Goal: Navigation & Orientation: Find specific page/section

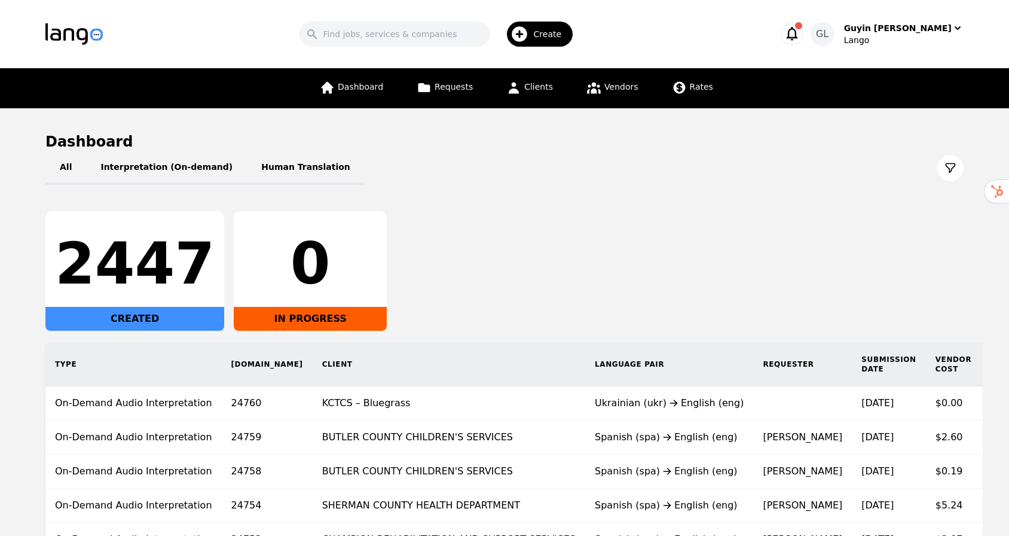
scroll to position [126, 0]
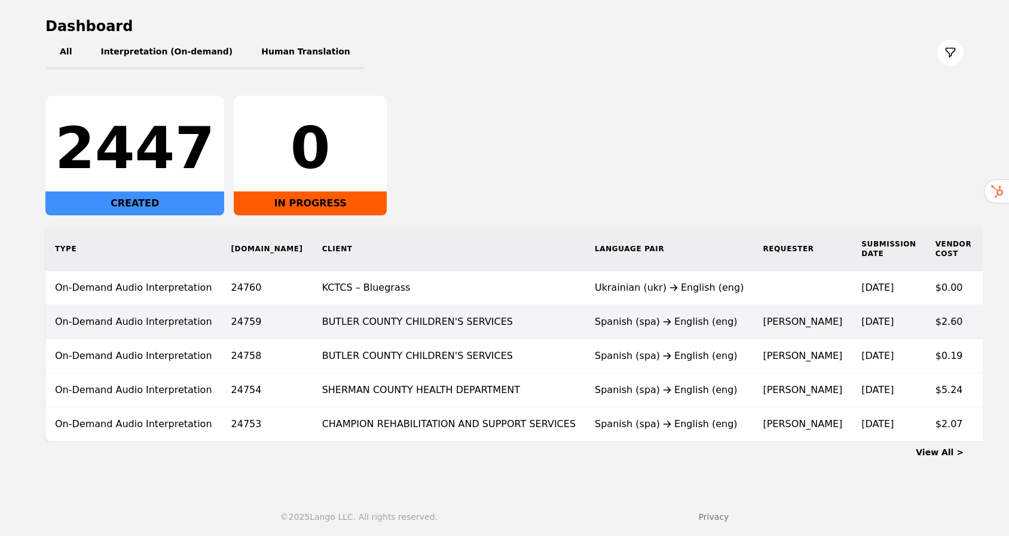
scroll to position [126, 0]
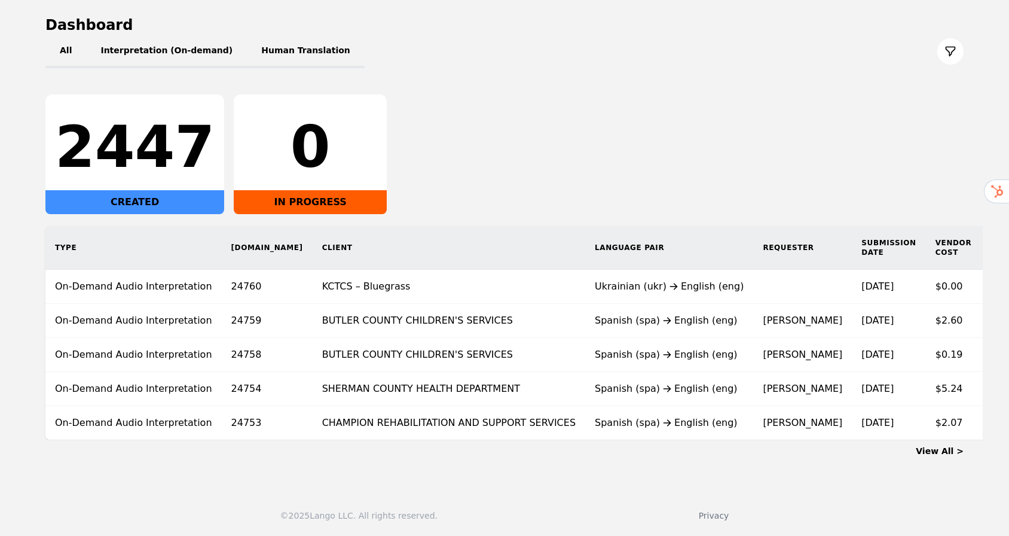
click at [963, 451] on link "View All >" at bounding box center [940, 451] width 48 height 10
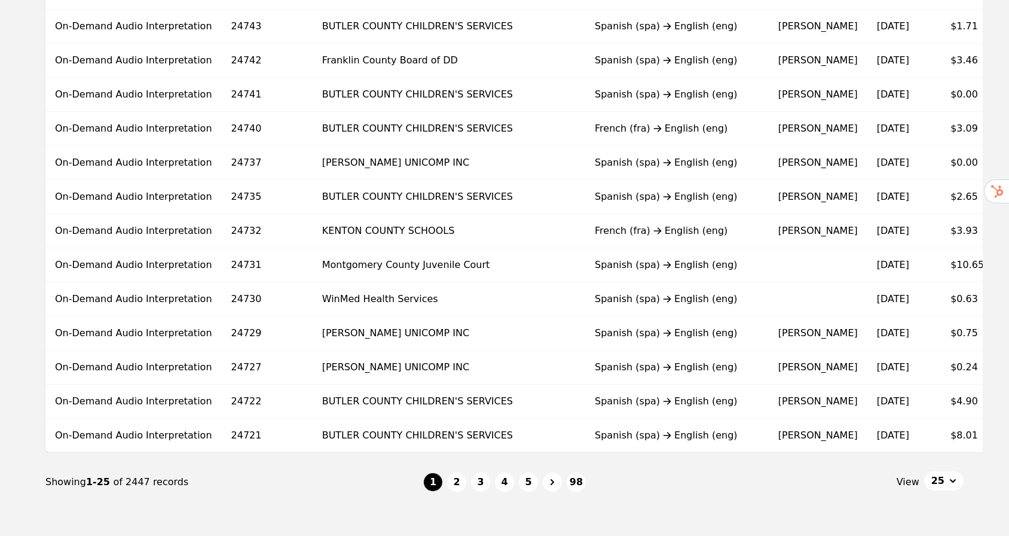
scroll to position [705, 0]
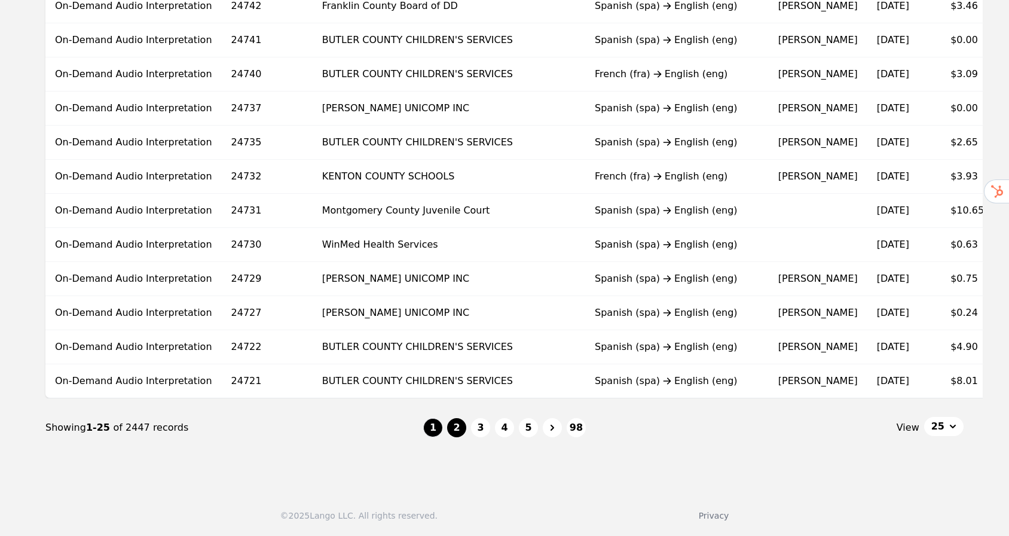
click at [459, 434] on button "2" at bounding box center [456, 427] width 19 height 19
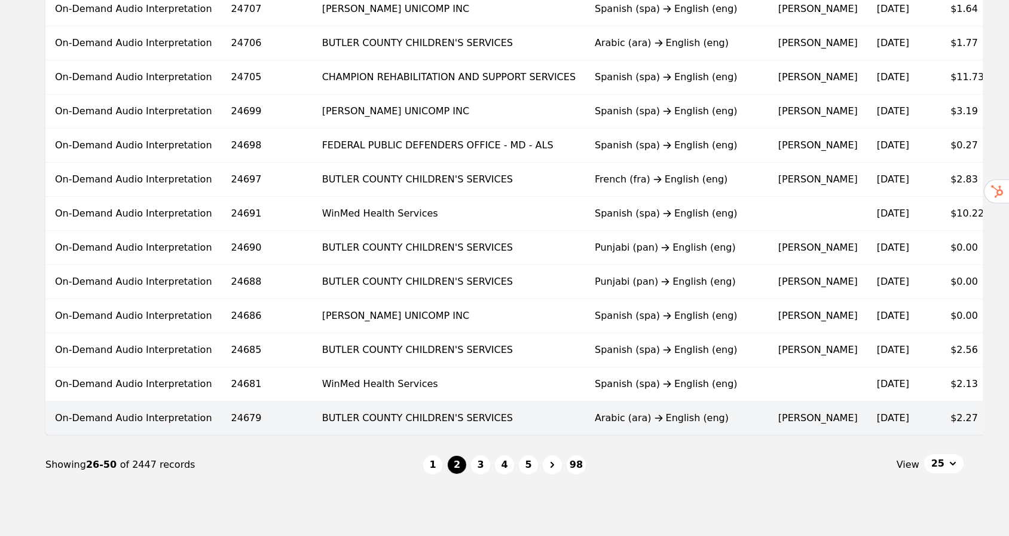
scroll to position [705, 0]
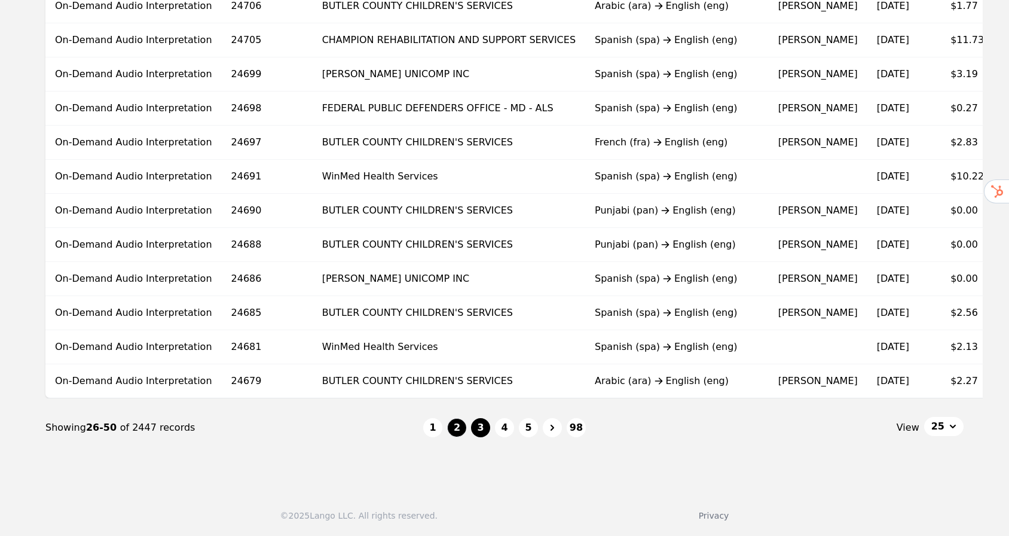
click at [482, 431] on button "3" at bounding box center [480, 427] width 19 height 19
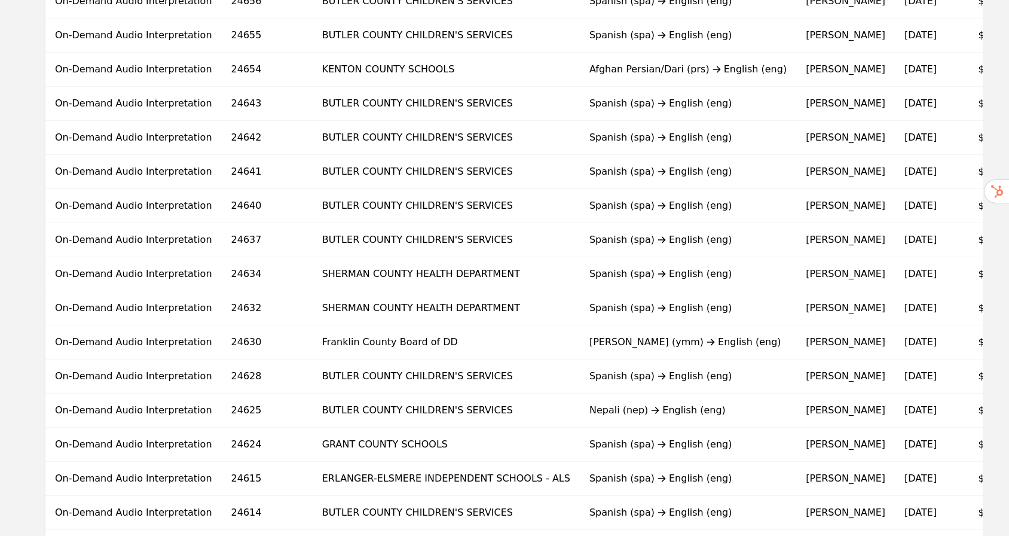
scroll to position [705, 0]
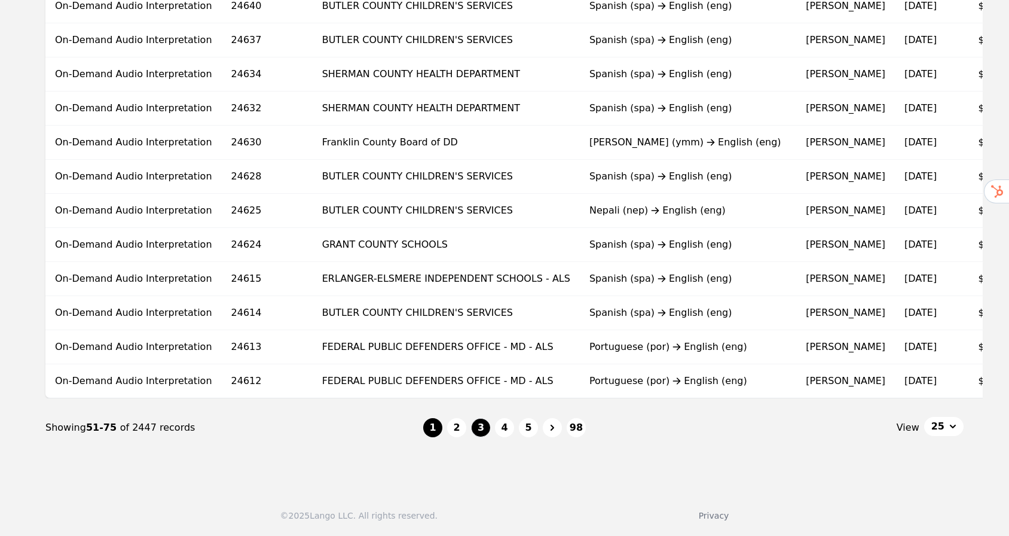
click at [428, 429] on button "1" at bounding box center [432, 427] width 19 height 19
